Goal: Transaction & Acquisition: Purchase product/service

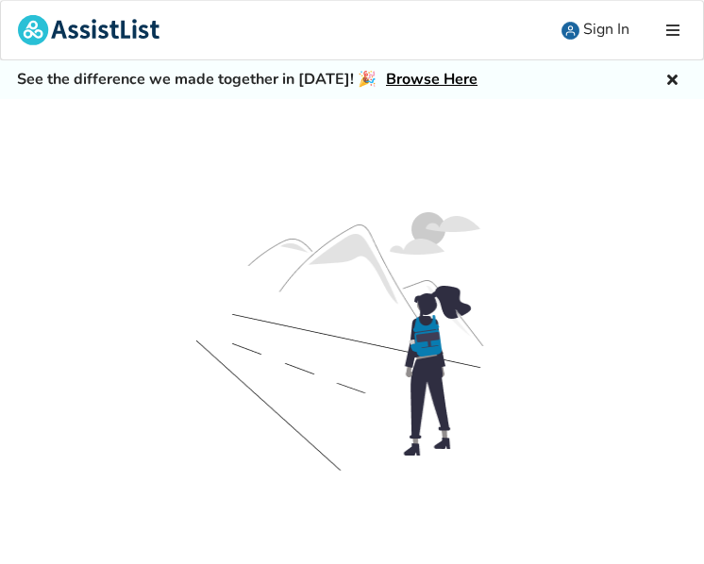
click at [680, 27] on link at bounding box center [674, 30] width 57 height 59
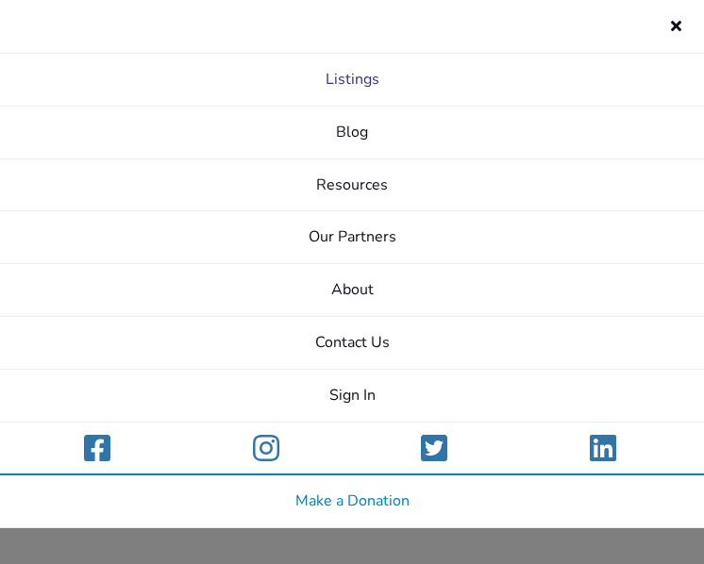
click at [335, 85] on link "Listings" at bounding box center [352, 80] width 704 height 53
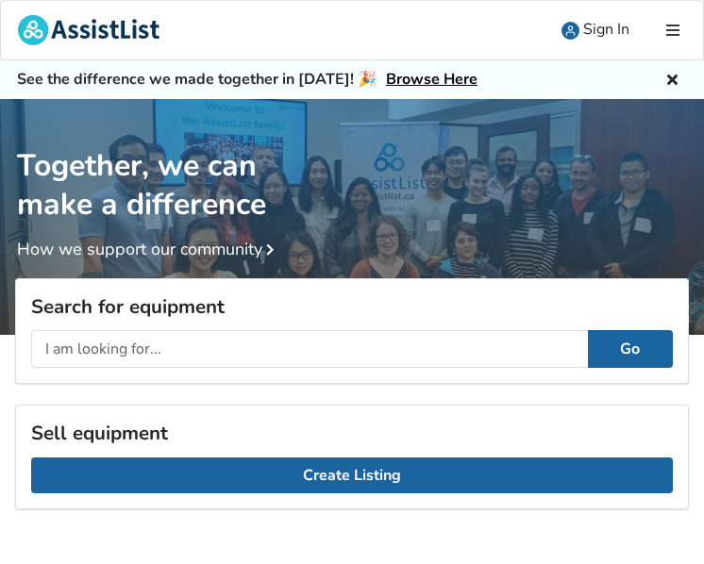
scroll to position [494, 0]
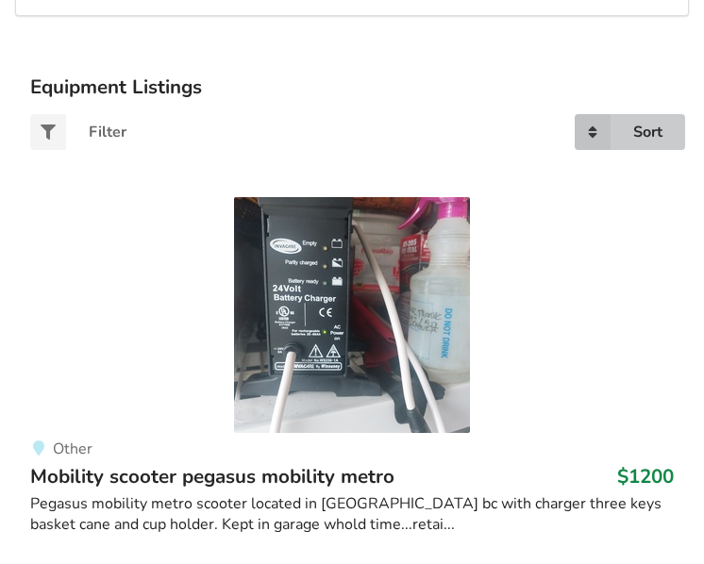
click at [642, 136] on div "Sort" at bounding box center [647, 132] width 29 height 15
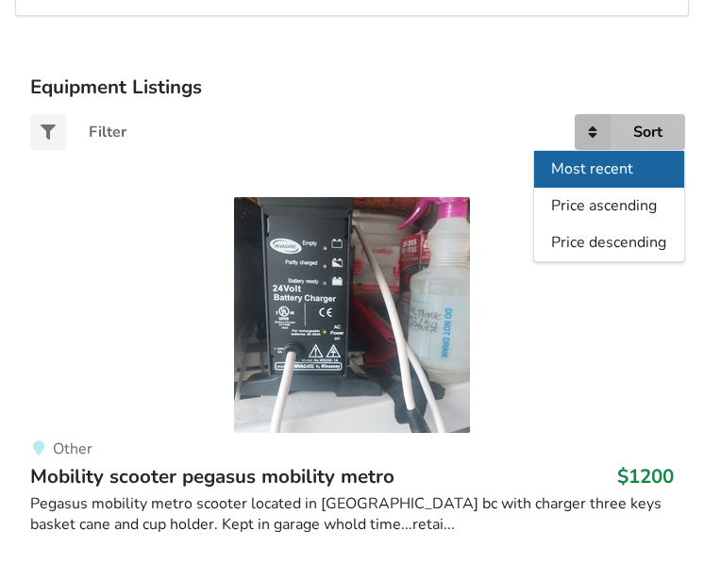
click at [586, 176] on span "Most recent" at bounding box center [593, 169] width 82 height 21
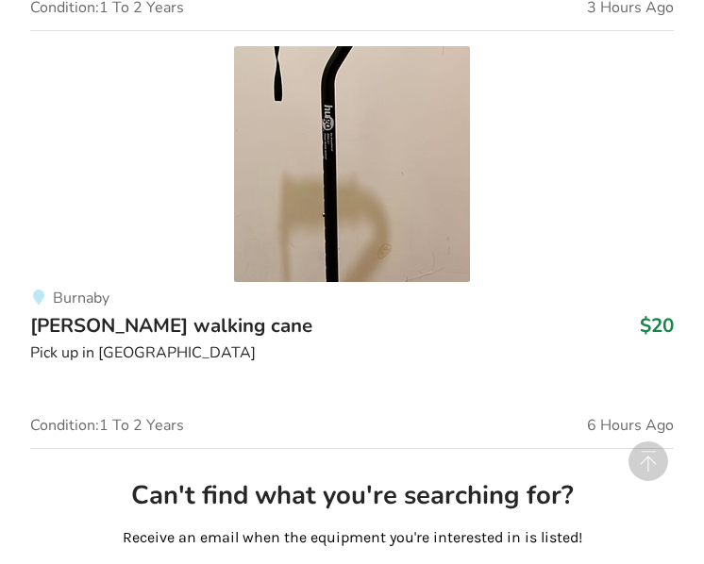
scroll to position [1974, 0]
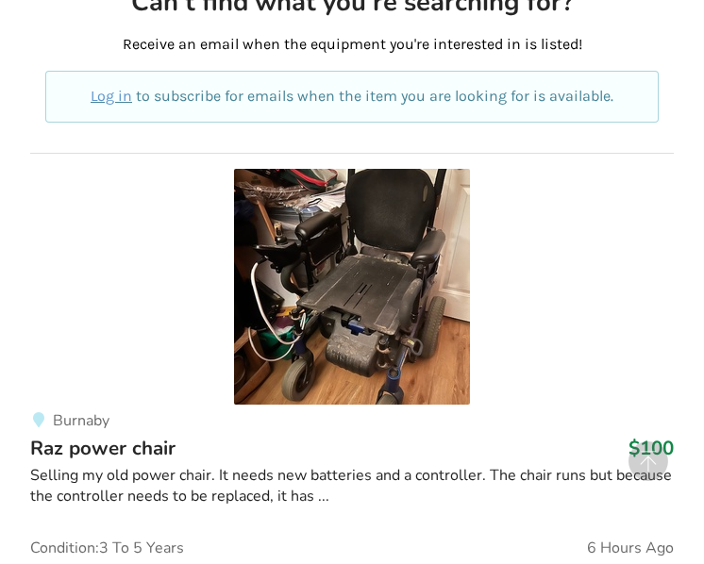
click at [387, 303] on img at bounding box center [352, 287] width 236 height 236
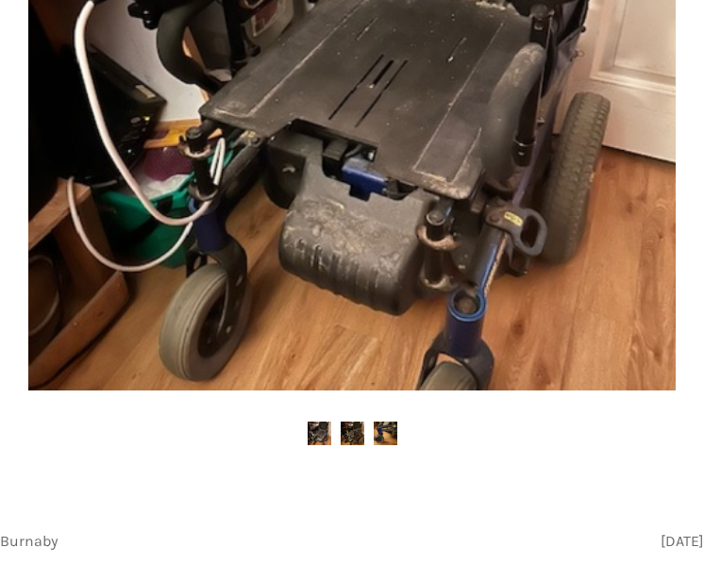
scroll to position [483, 0]
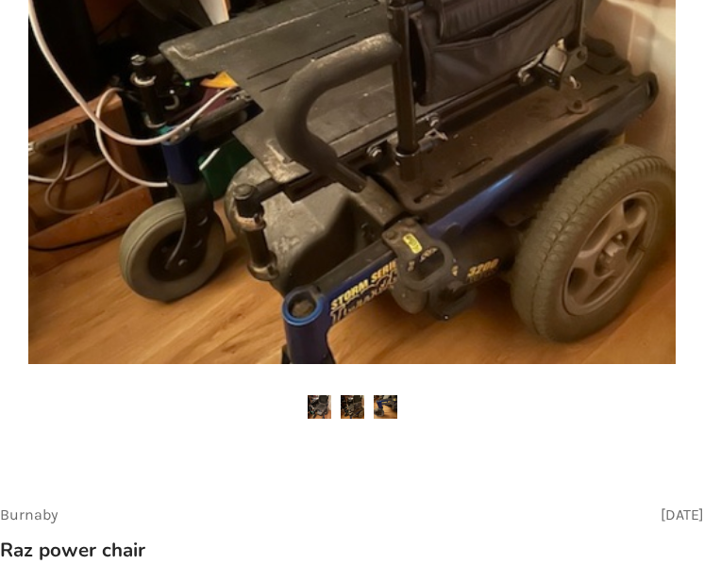
click at [354, 408] on img at bounding box center [353, 407] width 24 height 24
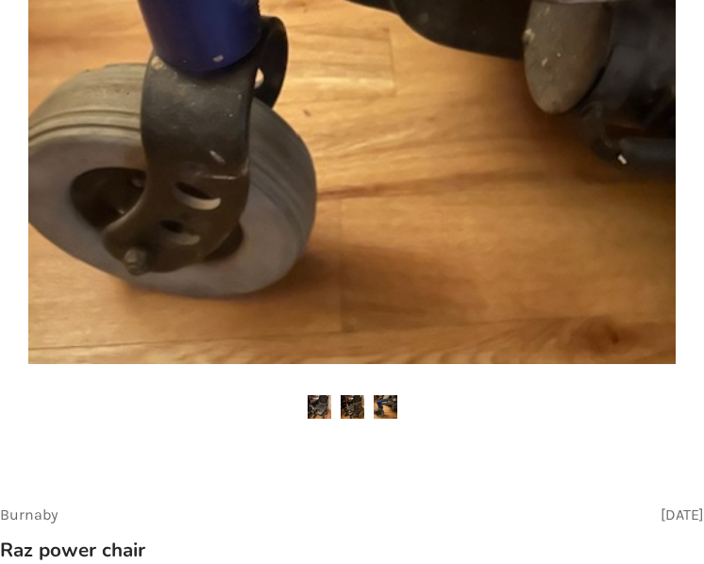
click at [385, 400] on img at bounding box center [386, 407] width 24 height 24
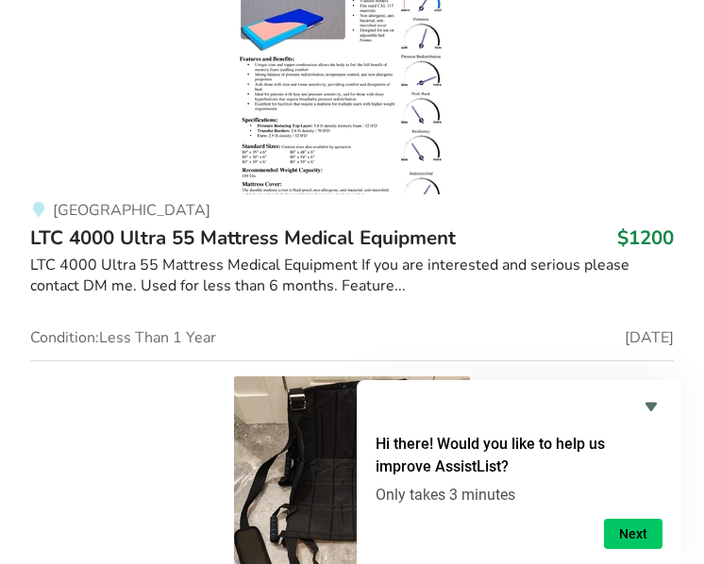
scroll to position [13745, 0]
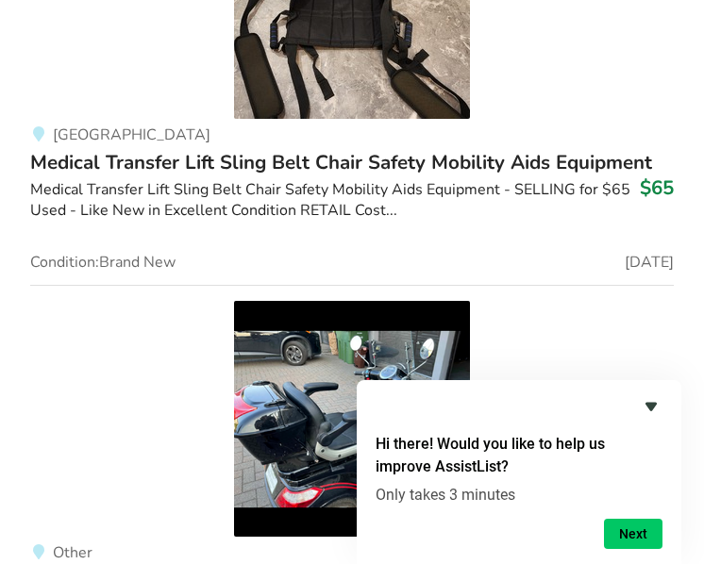
click at [655, 410] on icon "Hide survey" at bounding box center [651, 406] width 23 height 23
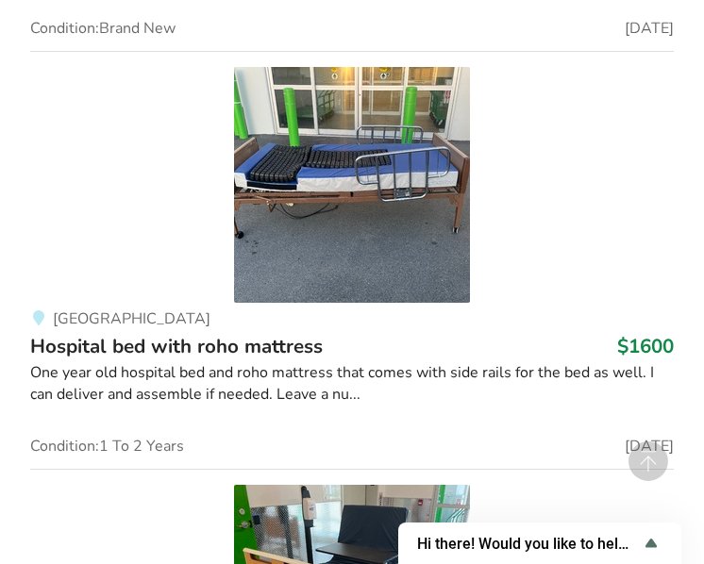
scroll to position [22204, 0]
